Goal: Find specific page/section: Find specific page/section

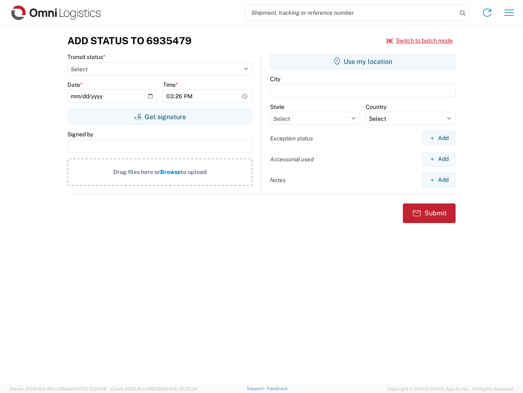
click at [351, 13] on input "search" at bounding box center [351, 13] width 212 height 16
click at [463, 13] on icon at bounding box center [462, 12] width 11 height 11
click at [487, 13] on icon at bounding box center [487, 12] width 13 height 13
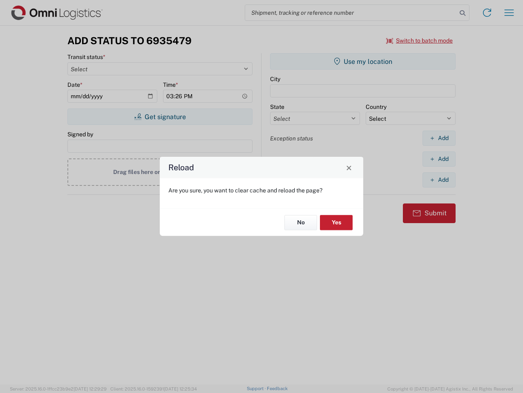
click at [510, 13] on div "Reload Are you sure, you want to clear cache and reload the page? No Yes" at bounding box center [261, 196] width 523 height 393
click at [420, 40] on div "Reload Are you sure, you want to clear cache and reload the page? No Yes" at bounding box center [261, 196] width 523 height 393
click at [160, 117] on div "Reload Are you sure, you want to clear cache and reload the page? No Yes" at bounding box center [261, 196] width 523 height 393
click at [363, 61] on div "Reload Are you sure, you want to clear cache and reload the page? No Yes" at bounding box center [261, 196] width 523 height 393
click at [439, 138] on div "Reload Are you sure, you want to clear cache and reload the page? No Yes" at bounding box center [261, 196] width 523 height 393
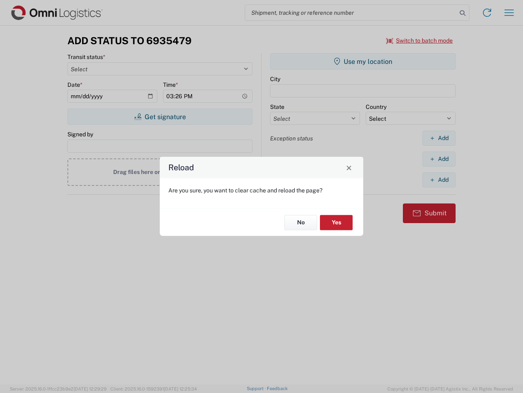
click at [439, 159] on div "Reload Are you sure, you want to clear cache and reload the page? No Yes" at bounding box center [261, 196] width 523 height 393
click at [439, 180] on div "Reload Are you sure, you want to clear cache and reload the page? No Yes" at bounding box center [261, 196] width 523 height 393
